Goal: Find contact information: Find contact information

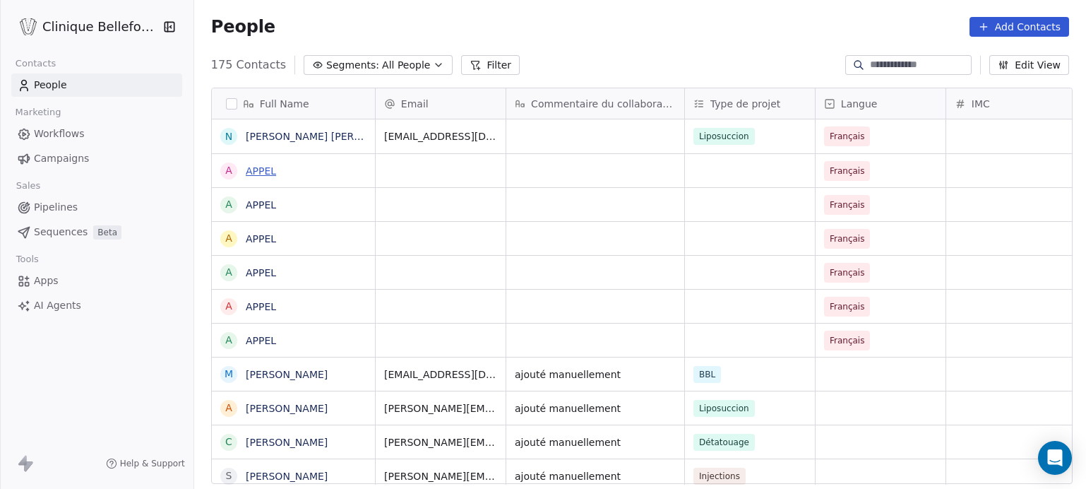
click at [254, 170] on link "APPEL" at bounding box center [261, 170] width 30 height 11
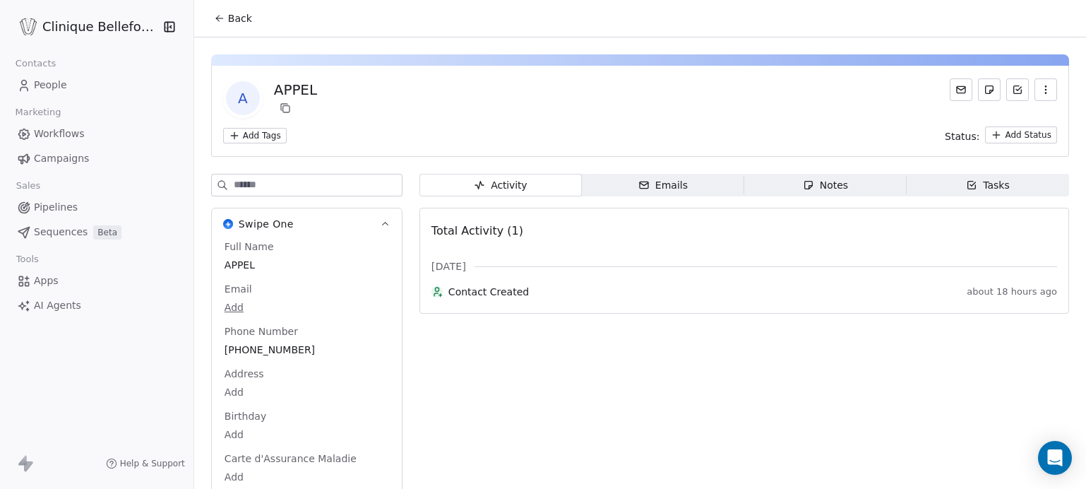
scroll to position [40, 0]
